Goal: Transaction & Acquisition: Purchase product/service

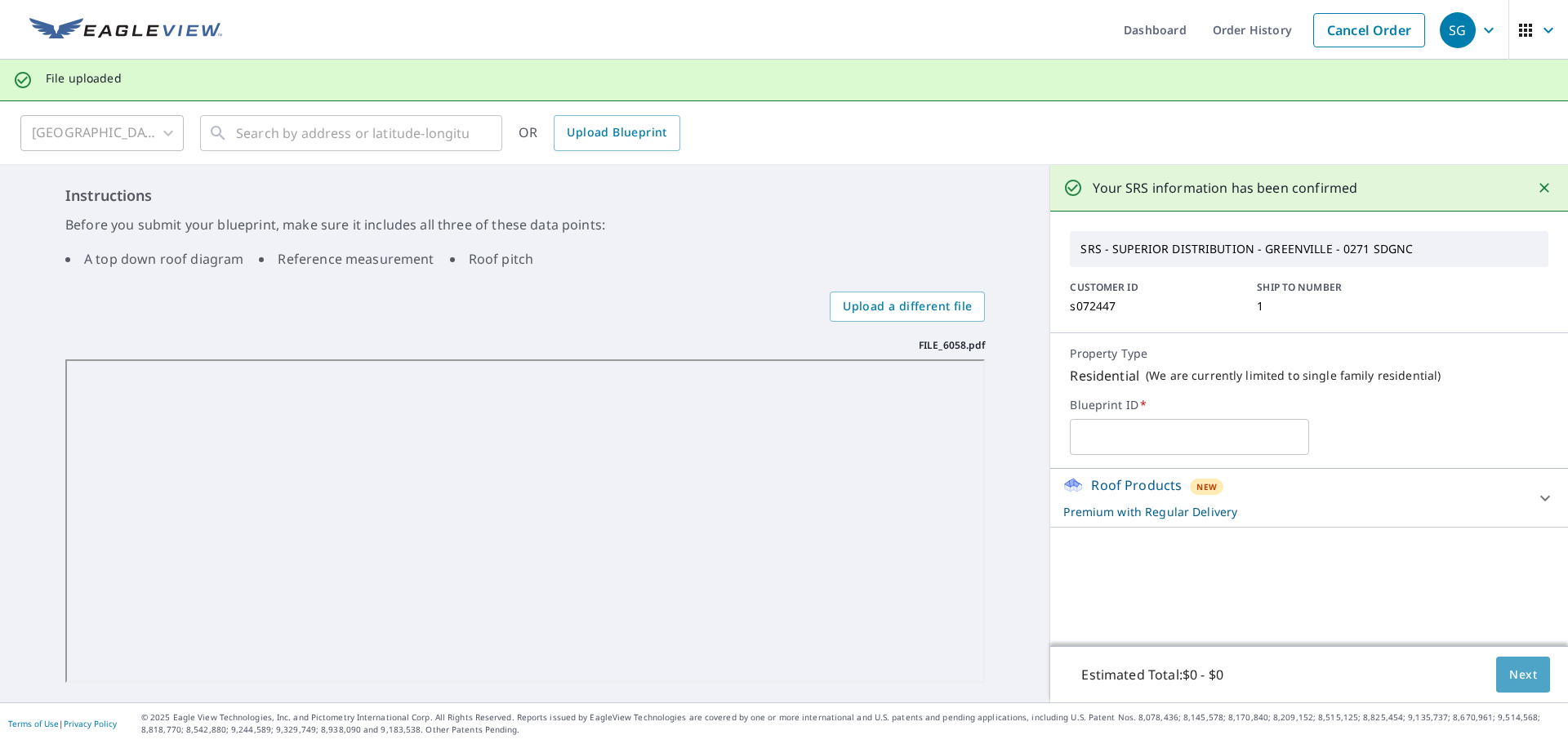
click at [1509, 673] on span "Next" at bounding box center [1523, 675] width 28 height 21
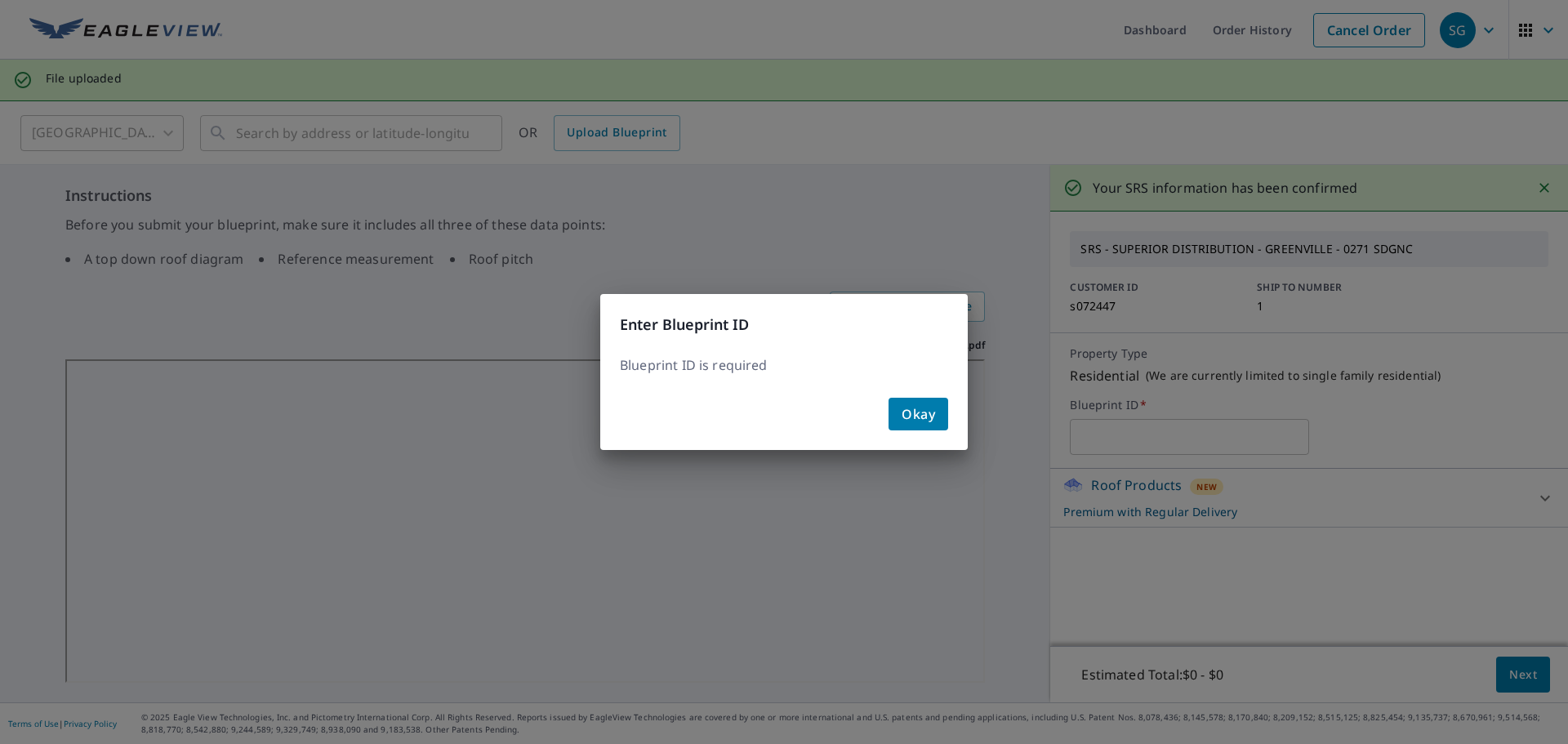
click at [952, 421] on div "Okay" at bounding box center [784, 420] width 368 height 59
click at [931, 420] on span "Okay" at bounding box center [918, 414] width 34 height 22
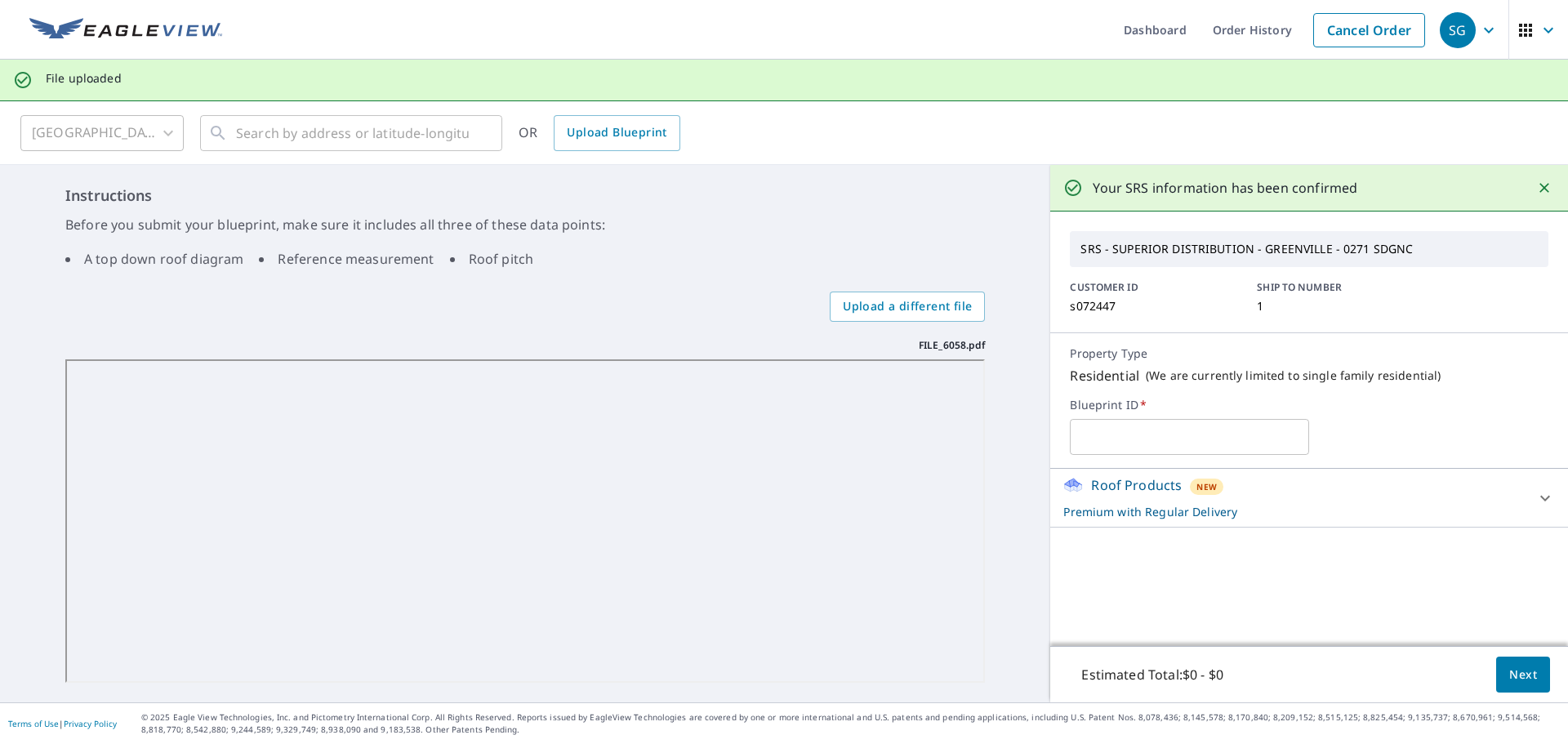
click at [1108, 444] on input "text" at bounding box center [1189, 437] width 239 height 46
type input "S&R"
click at [1515, 679] on span "Next" at bounding box center [1523, 675] width 28 height 21
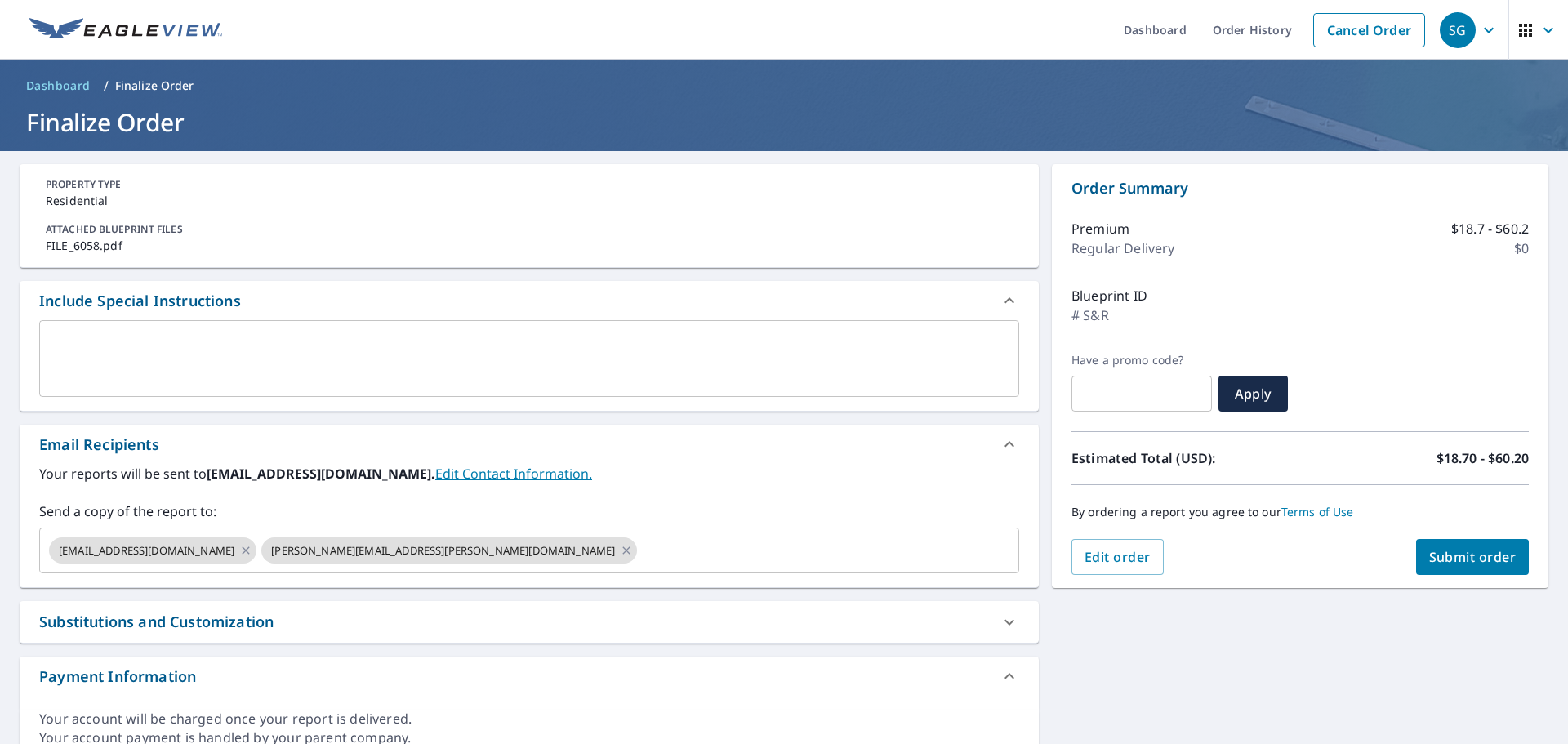
scroll to position [5, 0]
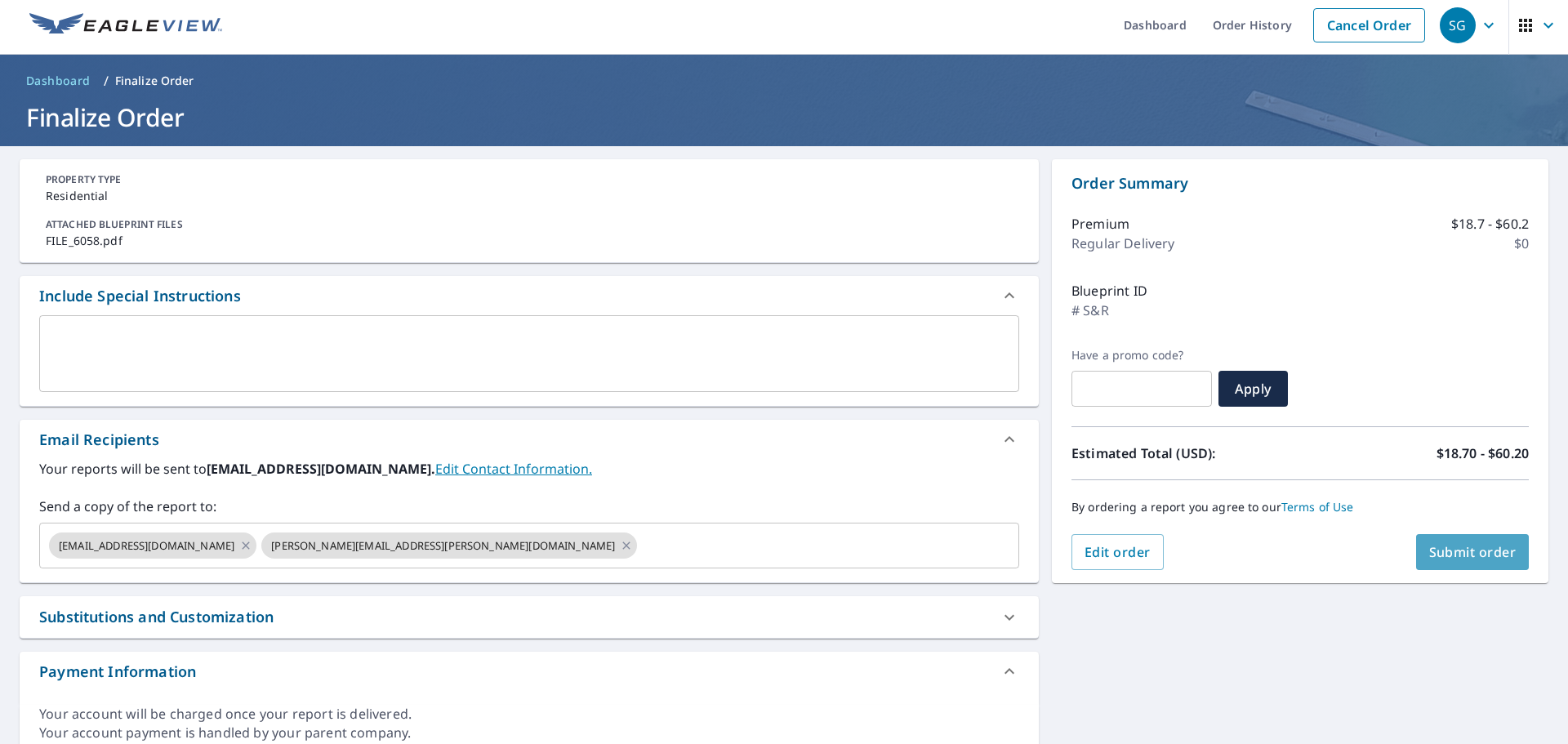
click at [1446, 558] on span "Submit order" at bounding box center [1473, 552] width 88 height 18
checkbox input "true"
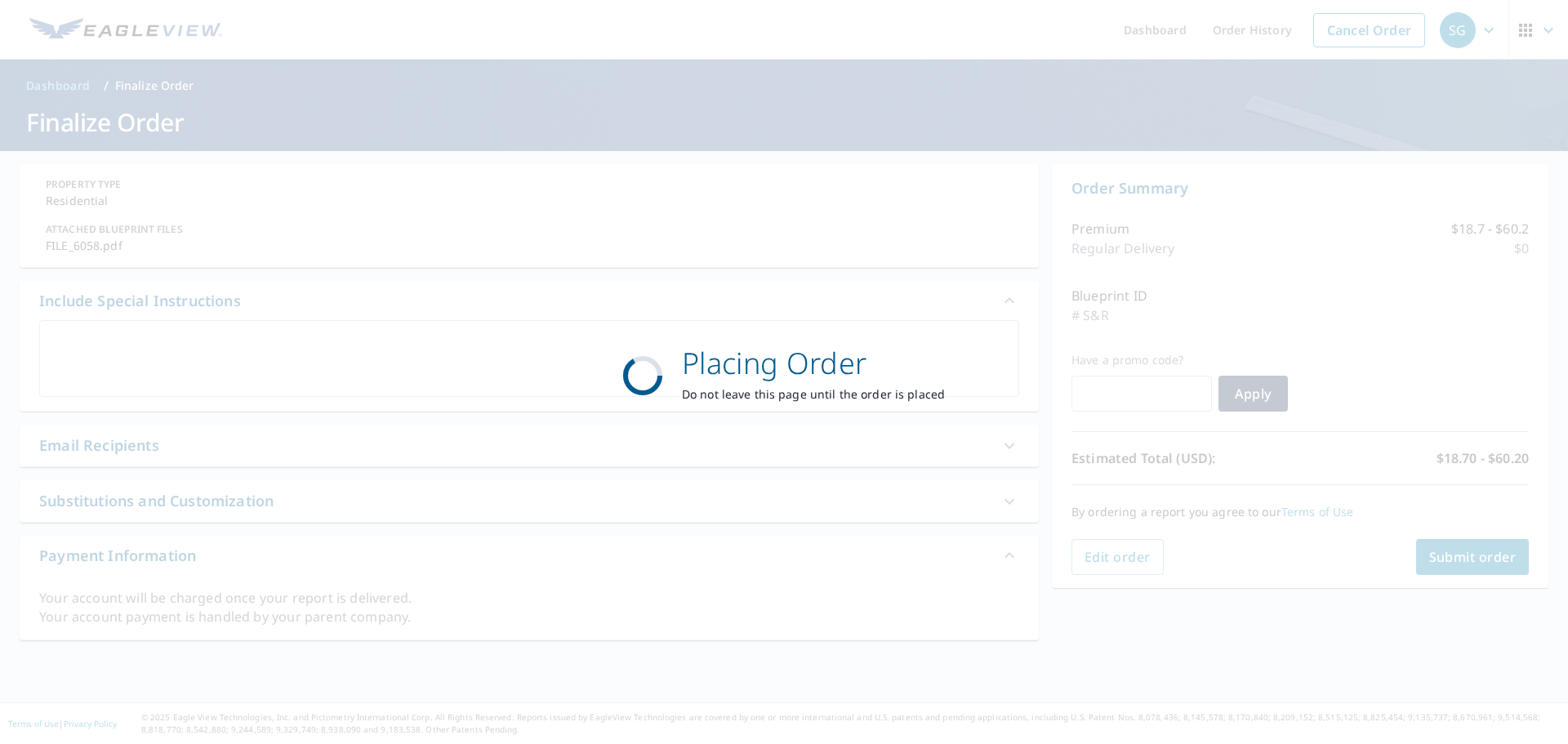
scroll to position [0, 0]
